Goal: Information Seeking & Learning: Learn about a topic

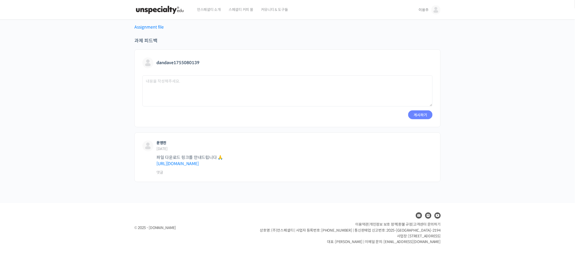
click at [160, 10] on img at bounding box center [159, 10] width 51 height 16
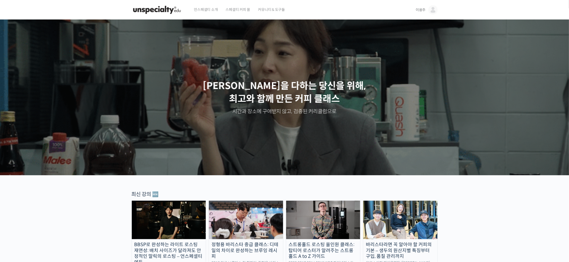
click at [434, 11] on img at bounding box center [432, 9] width 9 height 9
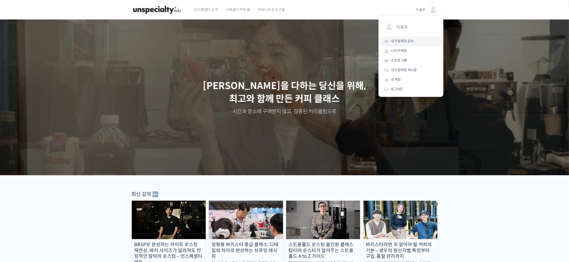
click at [419, 43] on link "내가 등록한 강의" at bounding box center [410, 42] width 61 height 10
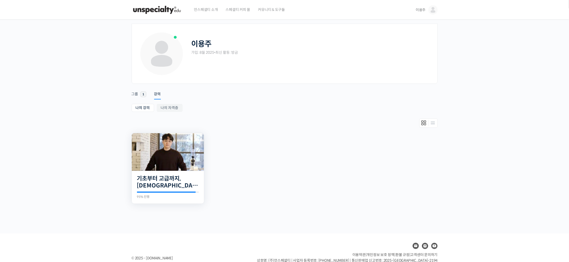
click at [180, 161] on img at bounding box center [168, 152] width 72 height 38
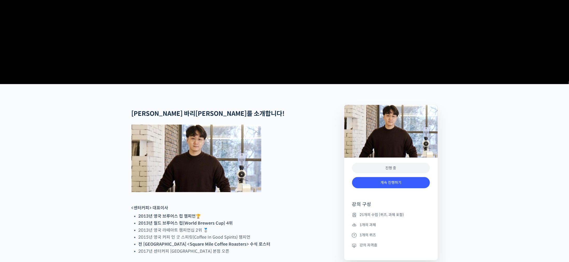
scroll to position [233, 0]
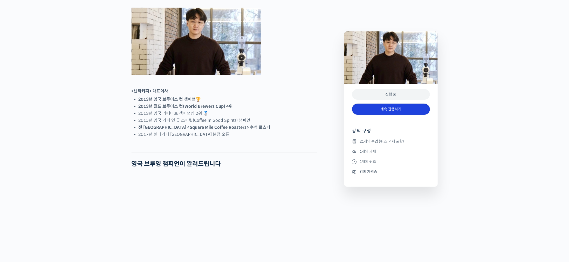
click at [404, 114] on link "계속 진행하기" at bounding box center [391, 108] width 78 height 11
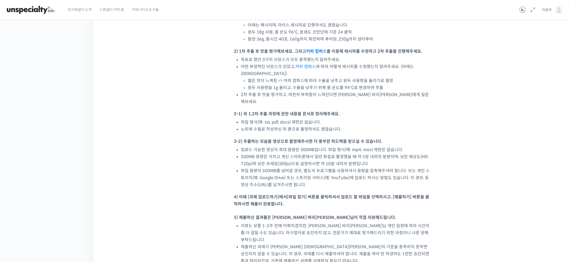
scroll to position [419, 0]
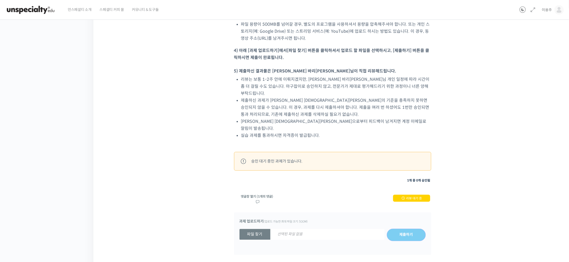
drag, startPoint x: 195, startPoint y: 130, endPoint x: 185, endPoint y: 244, distance: 114.2
click at [263, 194] on link "댓글창 열기 (1개의 댓글)" at bounding box center [257, 198] width 32 height 9
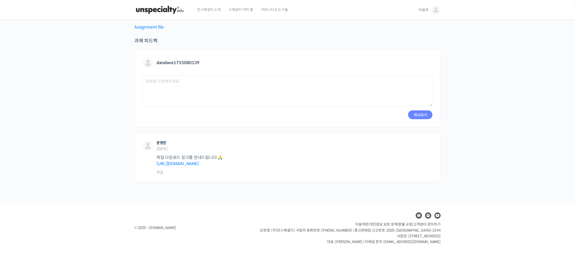
click at [477, 141] on div "Assignment file 과제 피드백 dandave1755080139 응답 취소 게시하기 운영진 2025년 09월 14일 파일 다운로드 링…" at bounding box center [287, 111] width 575 height 183
click at [480, 138] on div "Assignment file 과제 피드백 dandave1755080139 응답 취소 게시하기 운영진 2025년 09월 14일 파일 다운로드 링…" at bounding box center [287, 111] width 575 height 183
click at [46, 124] on div "Assignment file 과제 피드백 dandave1755080139 응답 취소 게시하기 운영진 2025년 09월 14일 파일 다운로드 링…" at bounding box center [287, 111] width 575 height 183
click at [146, 145] on img at bounding box center [147, 145] width 11 height 11
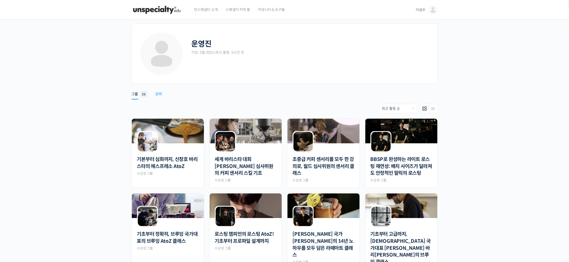
click at [155, 94] on div "강의" at bounding box center [158, 96] width 7 height 8
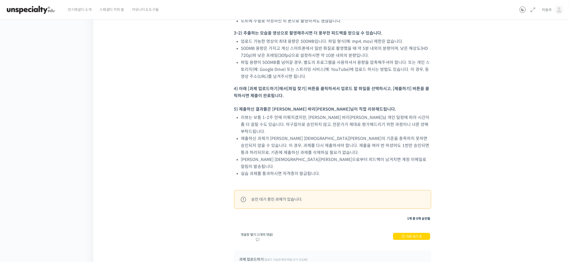
scroll to position [419, 0]
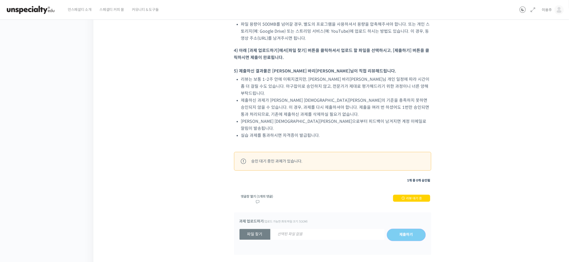
click at [242, 156] on div at bounding box center [243, 161] width 10 height 10
click at [270, 157] on div "승인 대기 중인 과제가 있습니다." at bounding box center [276, 160] width 51 height 7
drag, startPoint x: 278, startPoint y: 134, endPoint x: 267, endPoint y: 140, distance: 12.9
click at [279, 157] on div "승인 대기 중인 과제가 있습니다." at bounding box center [276, 160] width 51 height 7
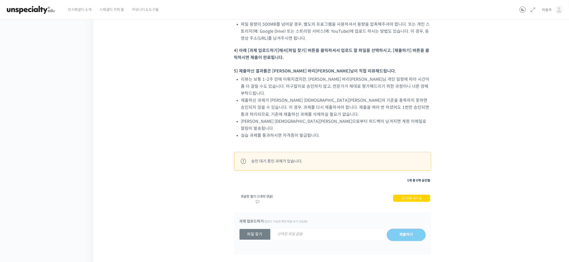
click at [415, 196] on span "리뷰 대기 중" at bounding box center [414, 198] width 16 height 4
click at [265, 194] on link "댓글창 열기 (1개의 댓글)" at bounding box center [257, 198] width 32 height 9
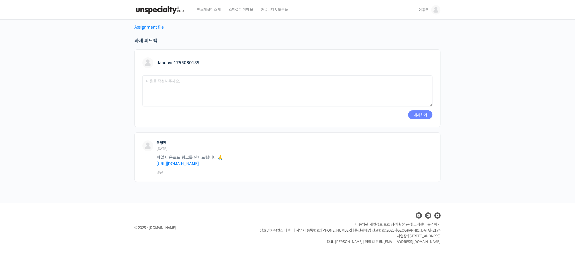
drag, startPoint x: 124, startPoint y: 119, endPoint x: 125, endPoint y: 88, distance: 31.7
